Goal: Navigation & Orientation: Find specific page/section

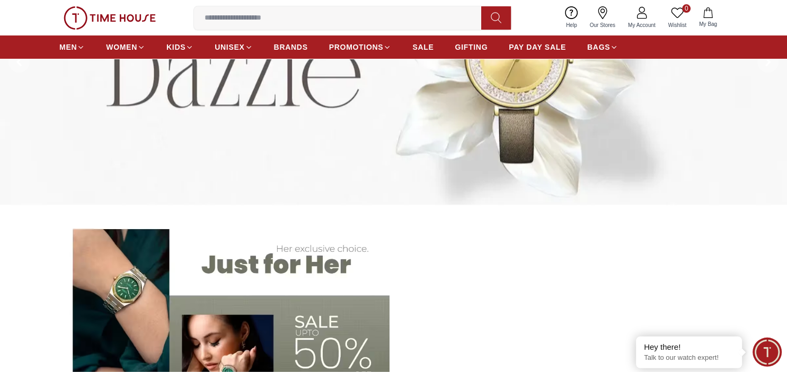
scroll to position [149, 0]
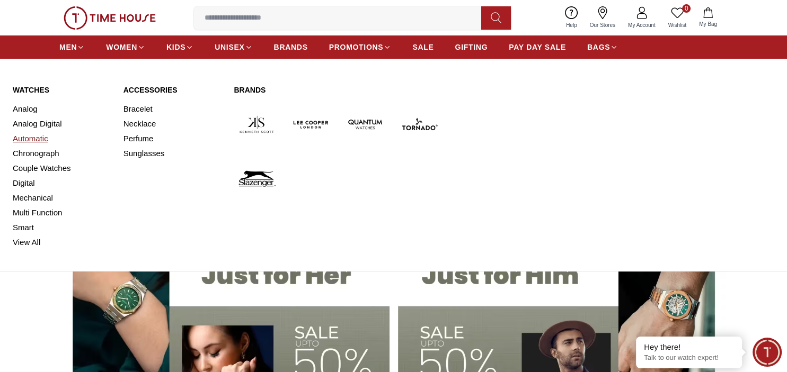
click at [44, 137] on link "Automatic" at bounding box center [62, 138] width 98 height 15
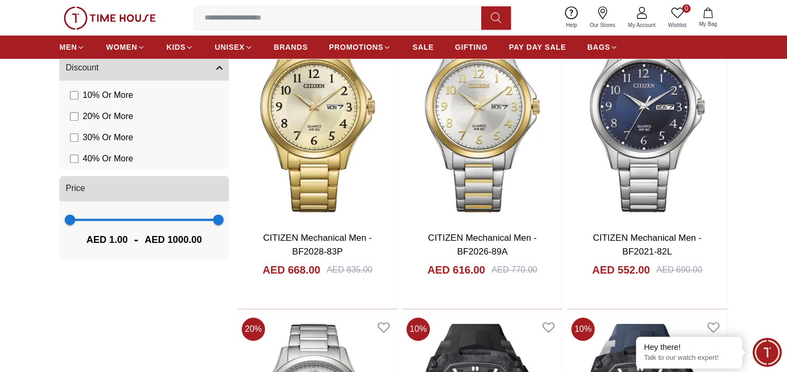
scroll to position [746, 0]
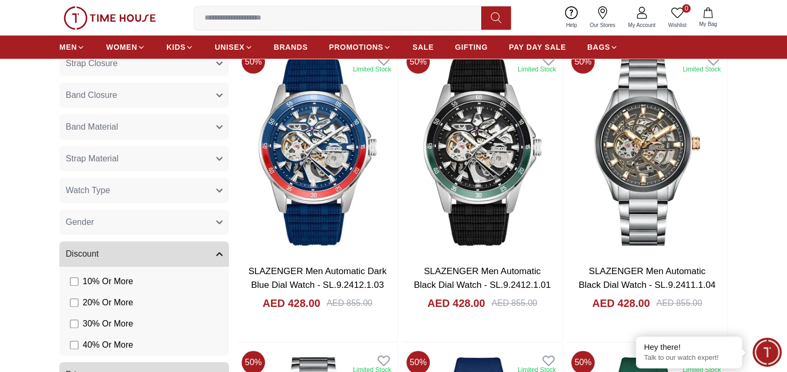
scroll to position [410, 0]
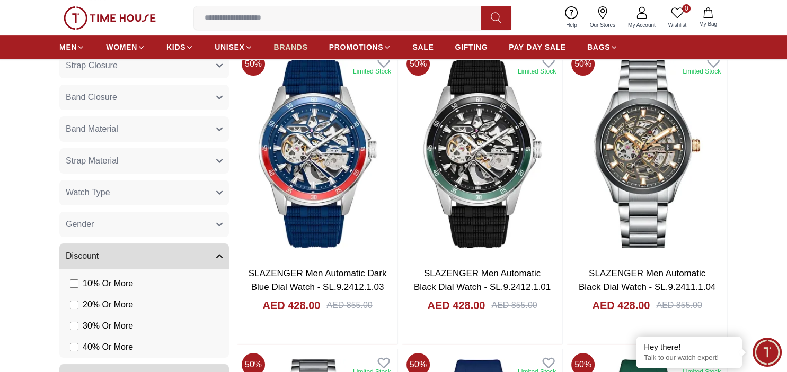
click at [291, 49] on span "BRANDS" at bounding box center [291, 47] width 34 height 11
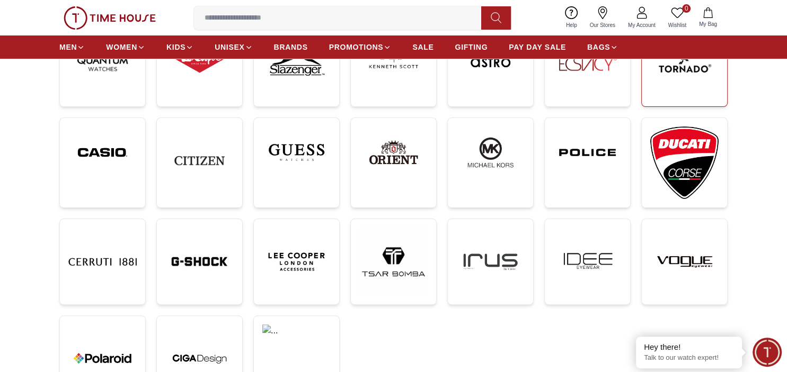
scroll to position [224, 0]
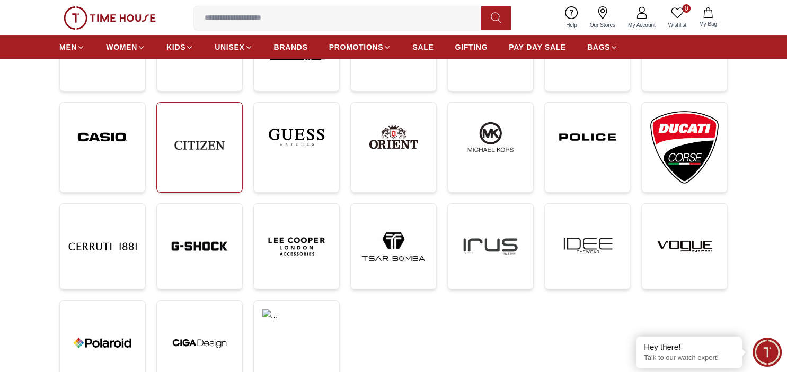
click at [213, 154] on img at bounding box center [199, 145] width 68 height 68
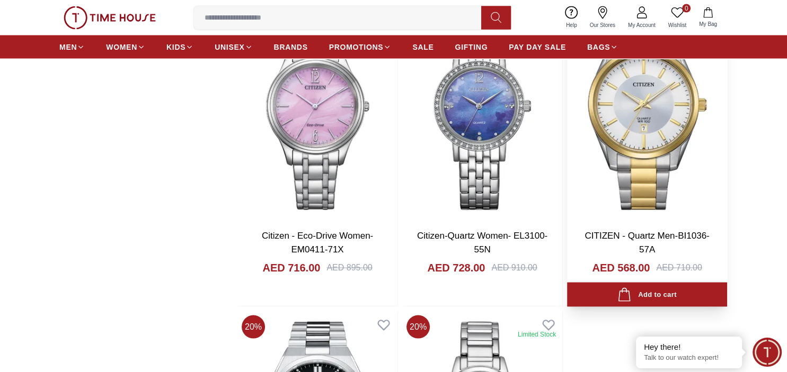
scroll to position [1752, 0]
